Goal: Transaction & Acquisition: Purchase product/service

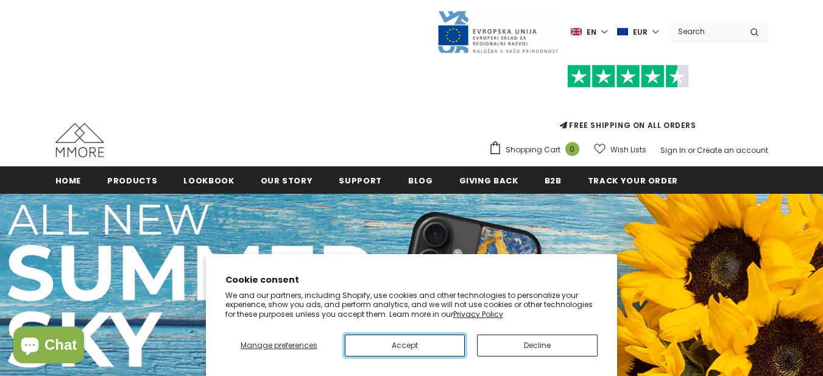
click at [411, 354] on button "Accept" at bounding box center [405, 345] width 121 height 22
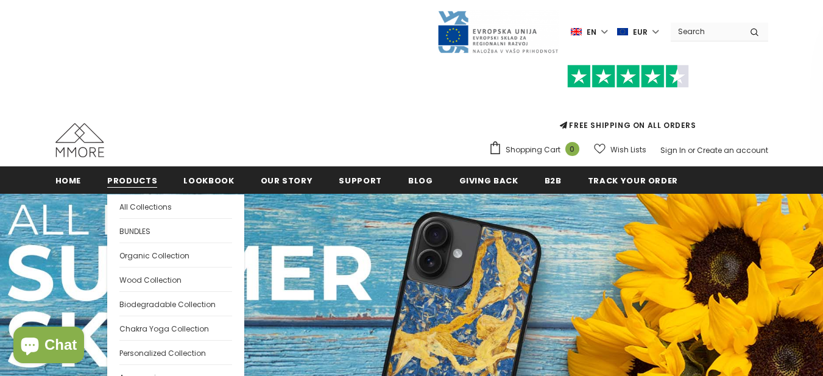
click at [134, 183] on span "Products" at bounding box center [132, 181] width 50 height 12
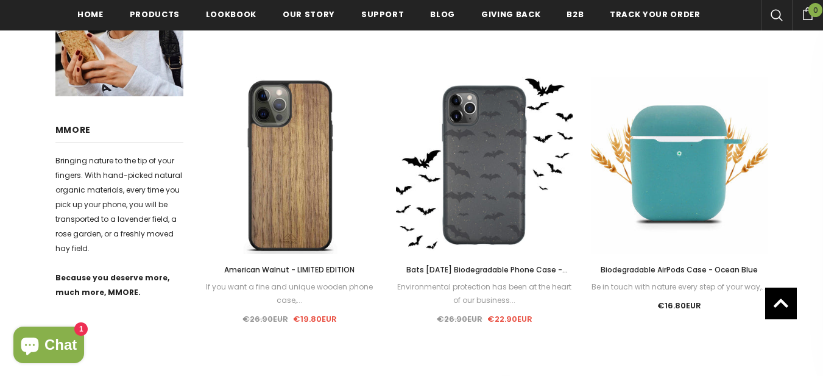
scroll to position [581, 0]
